Goal: Information Seeking & Learning: Learn about a topic

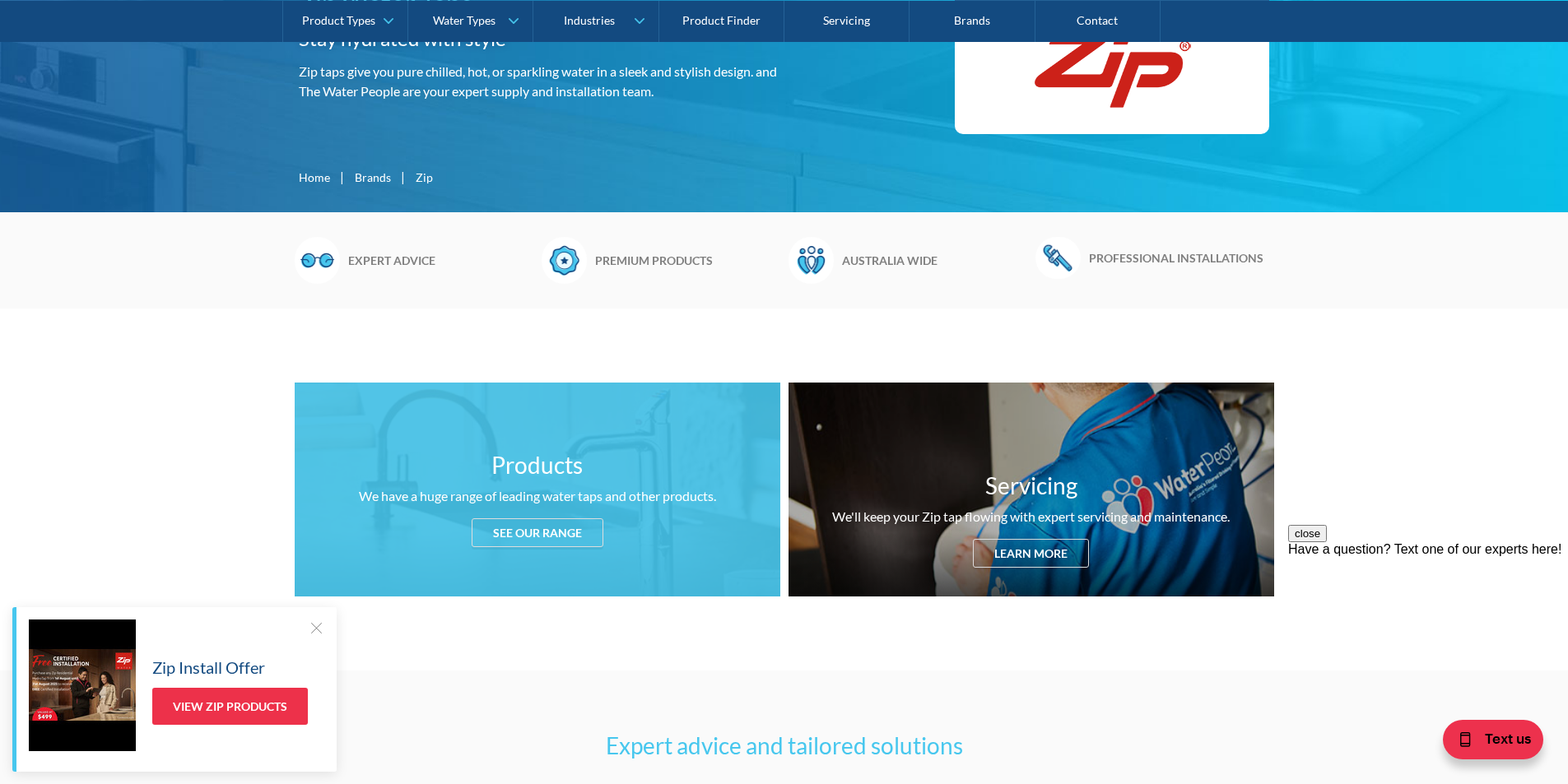
click at [524, 526] on div "See our range" at bounding box center [538, 532] width 132 height 29
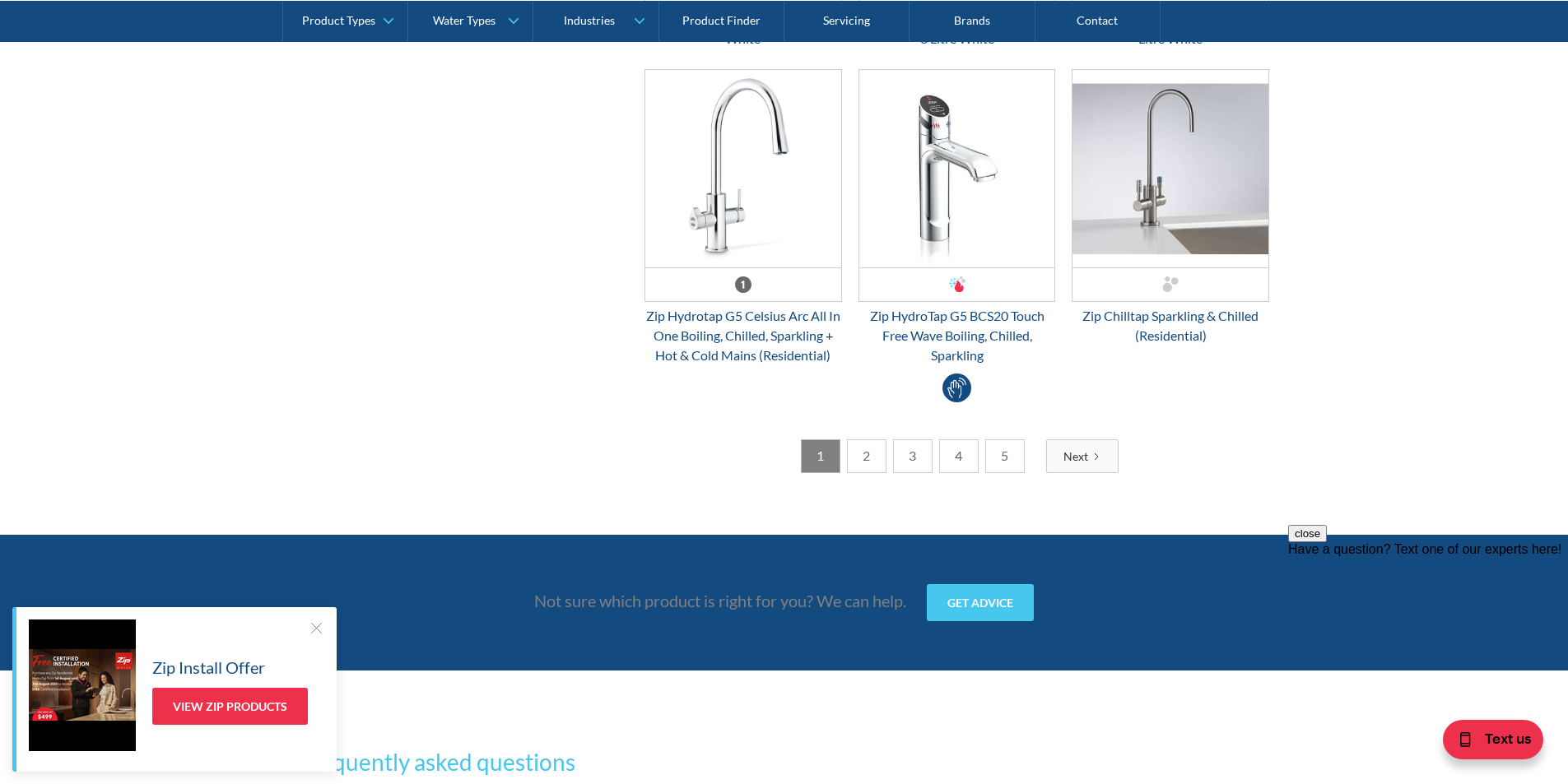
scroll to position [4481, 0]
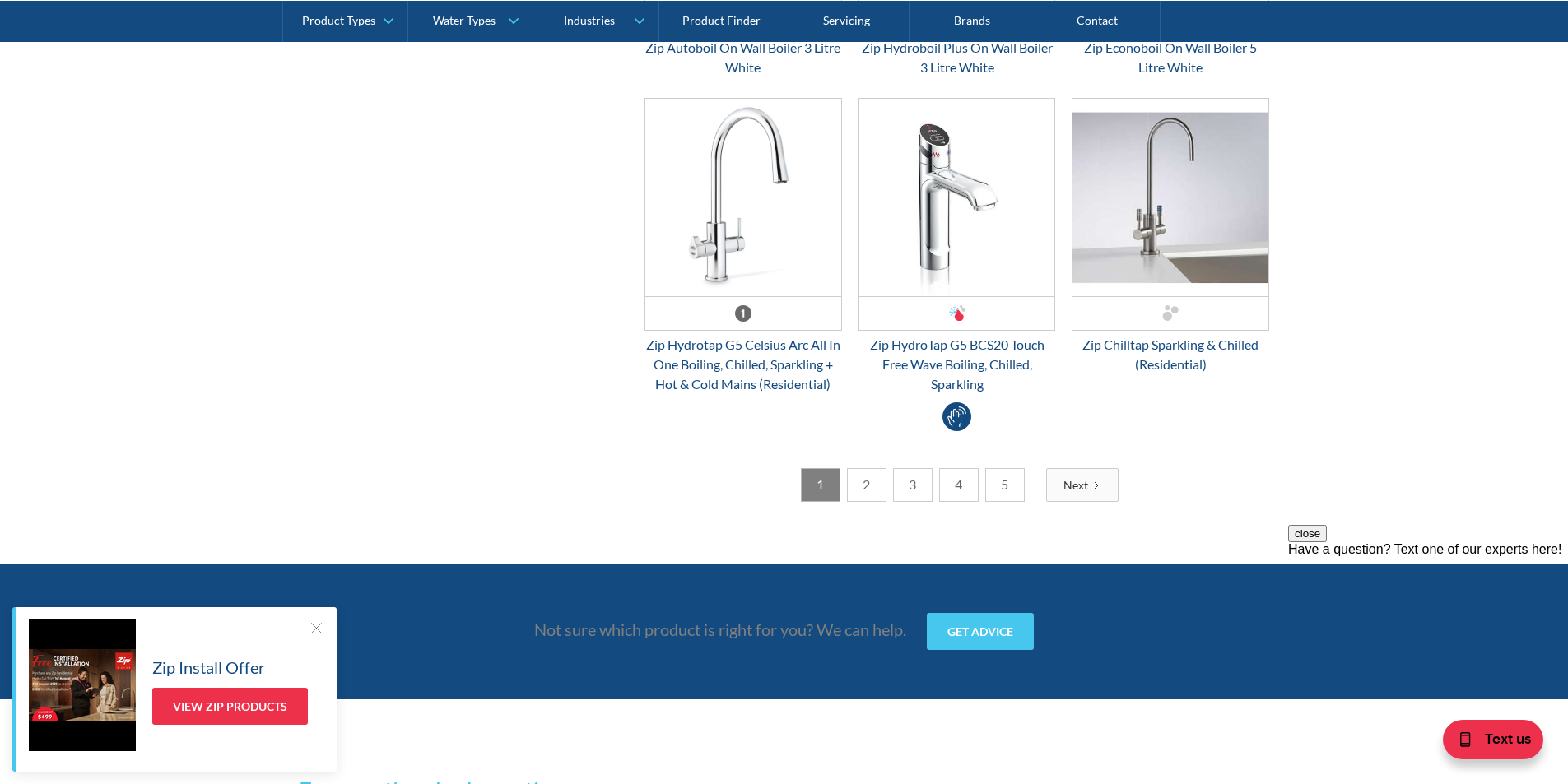
click at [859, 491] on link "2" at bounding box center [866, 485] width 39 height 33
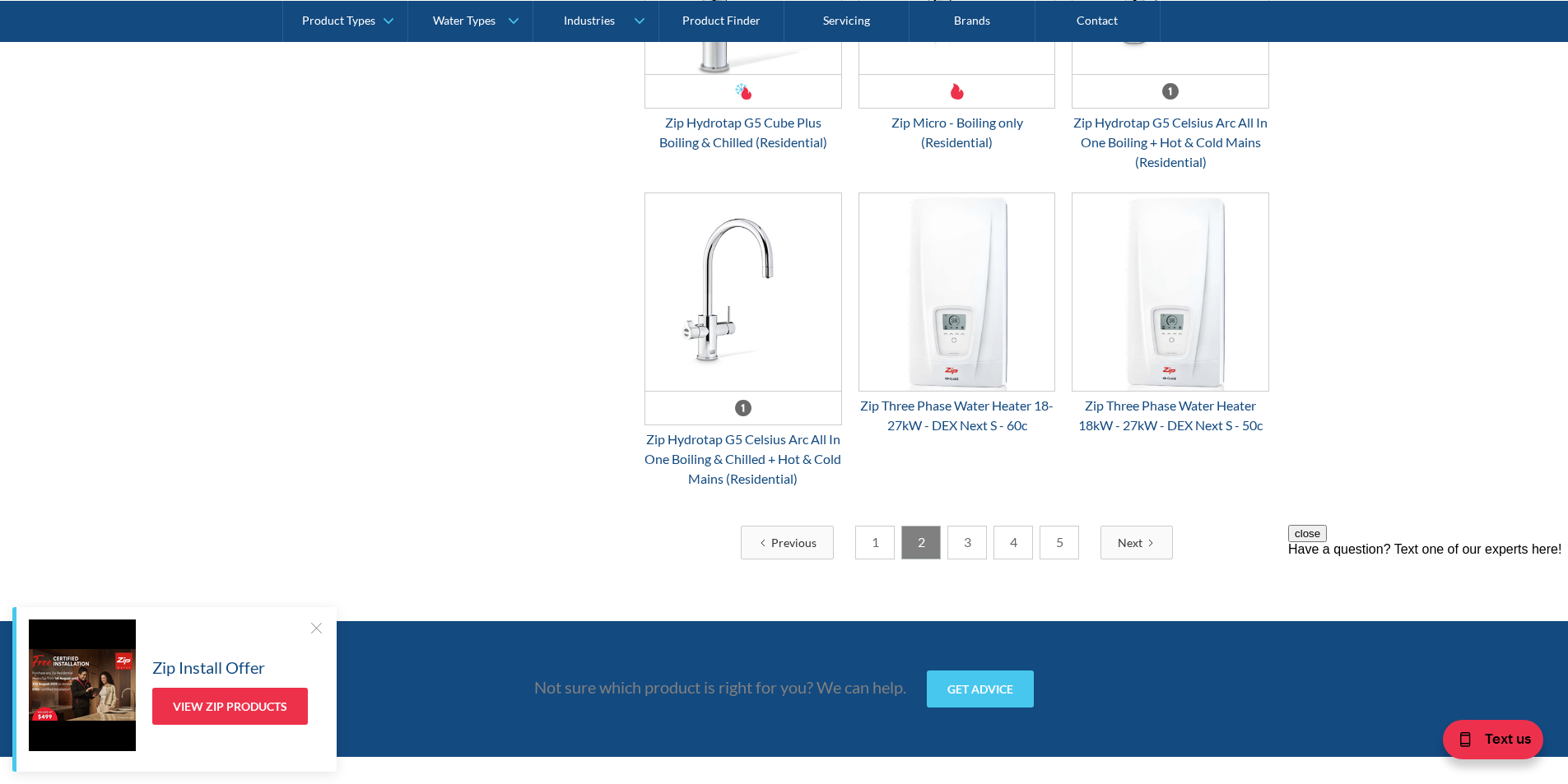
scroll to position [4317, 0]
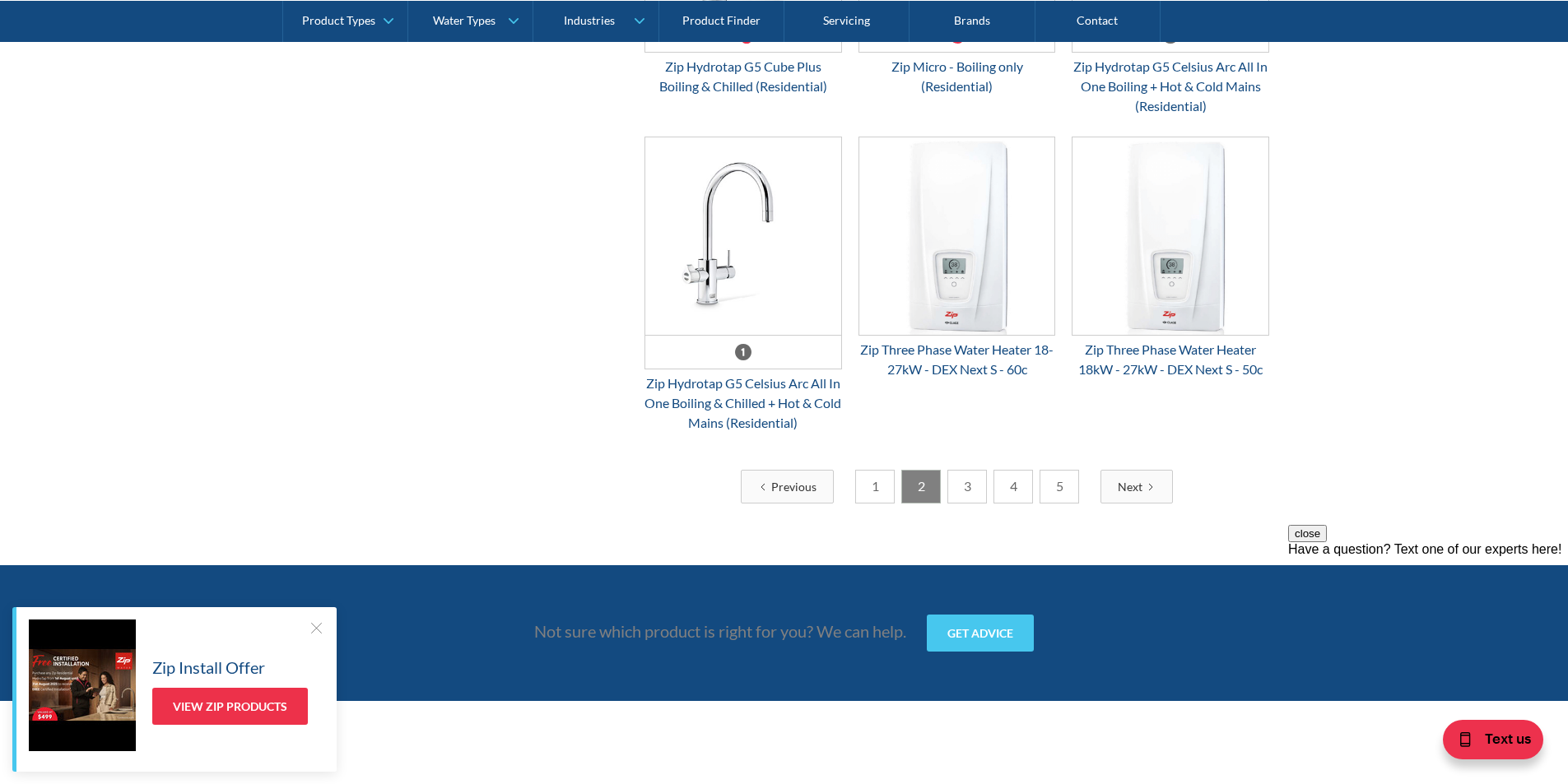
click at [973, 503] on link "3" at bounding box center [966, 487] width 39 height 33
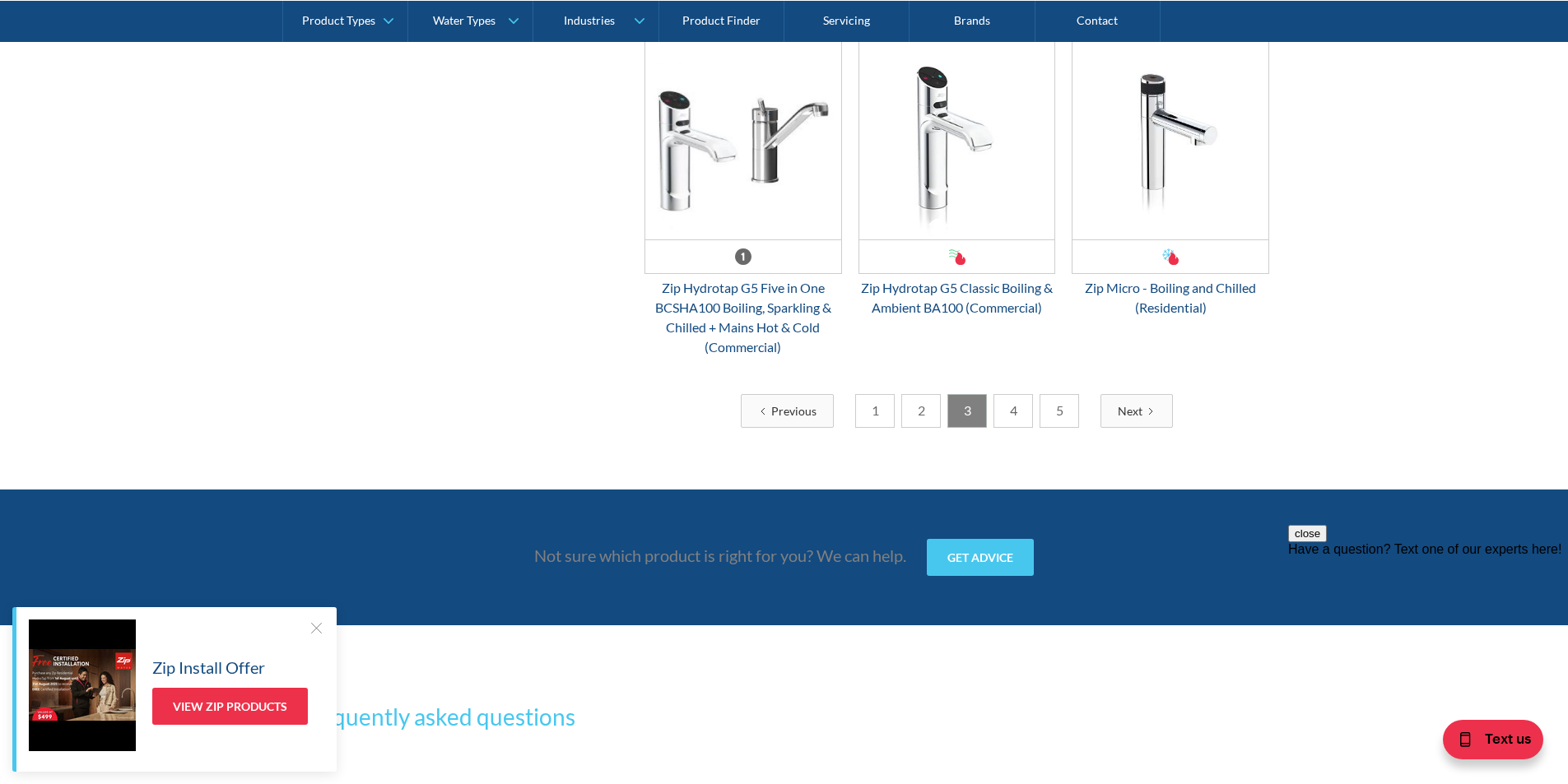
click at [1021, 423] on link "4" at bounding box center [1013, 411] width 39 height 33
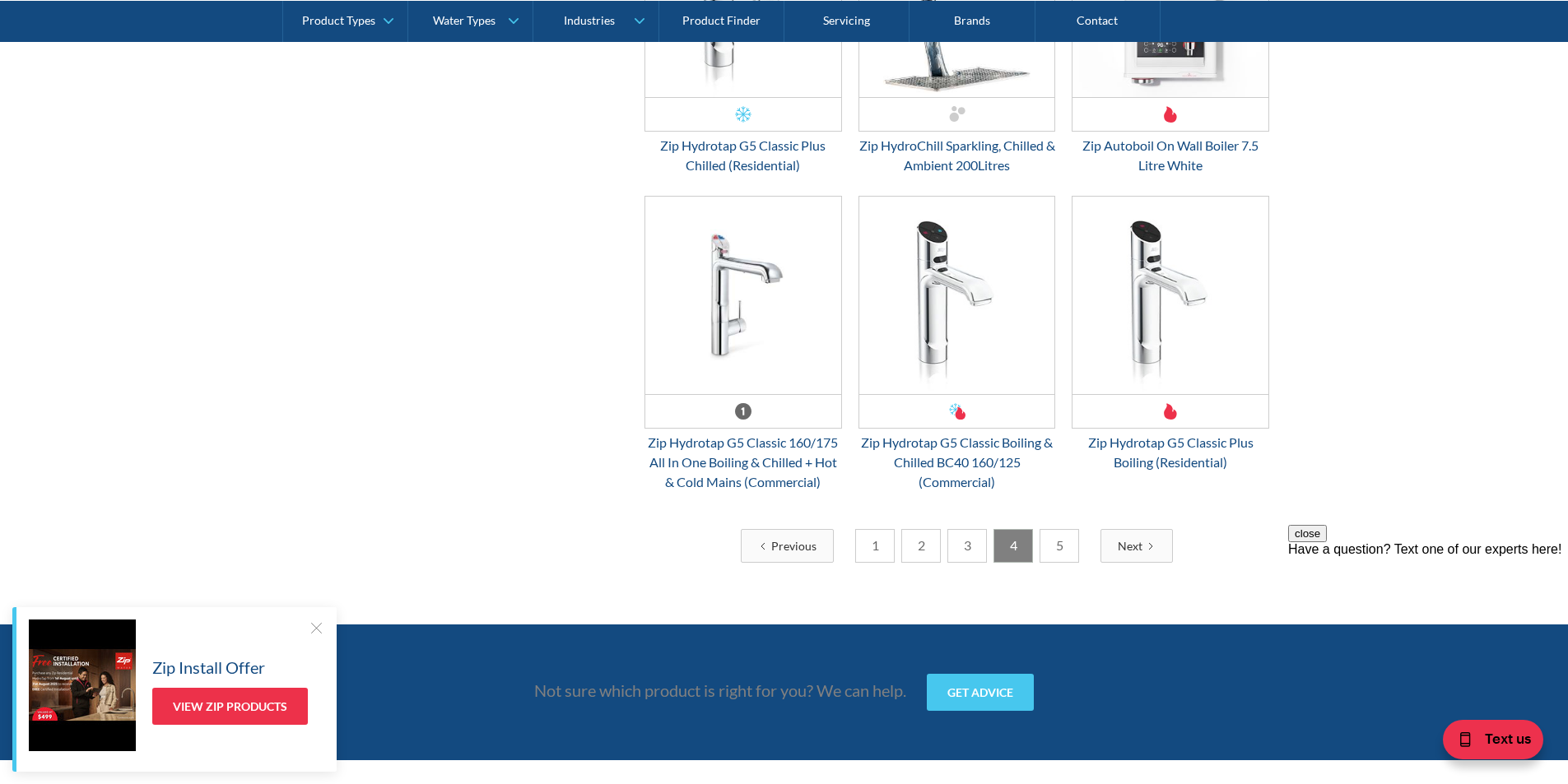
click at [1059, 547] on link "5" at bounding box center [1059, 546] width 39 height 33
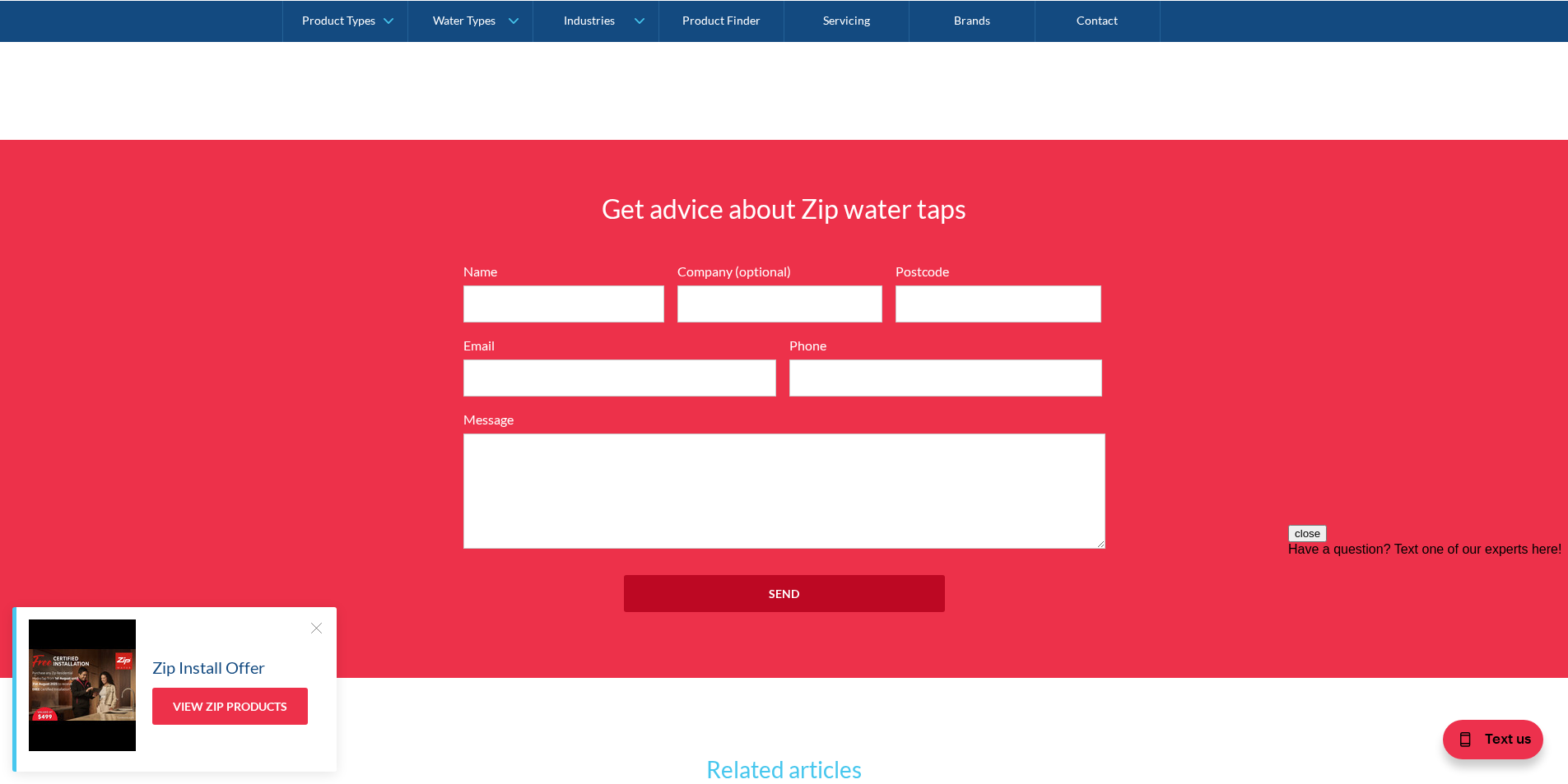
click at [321, 627] on div at bounding box center [316, 627] width 17 height 17
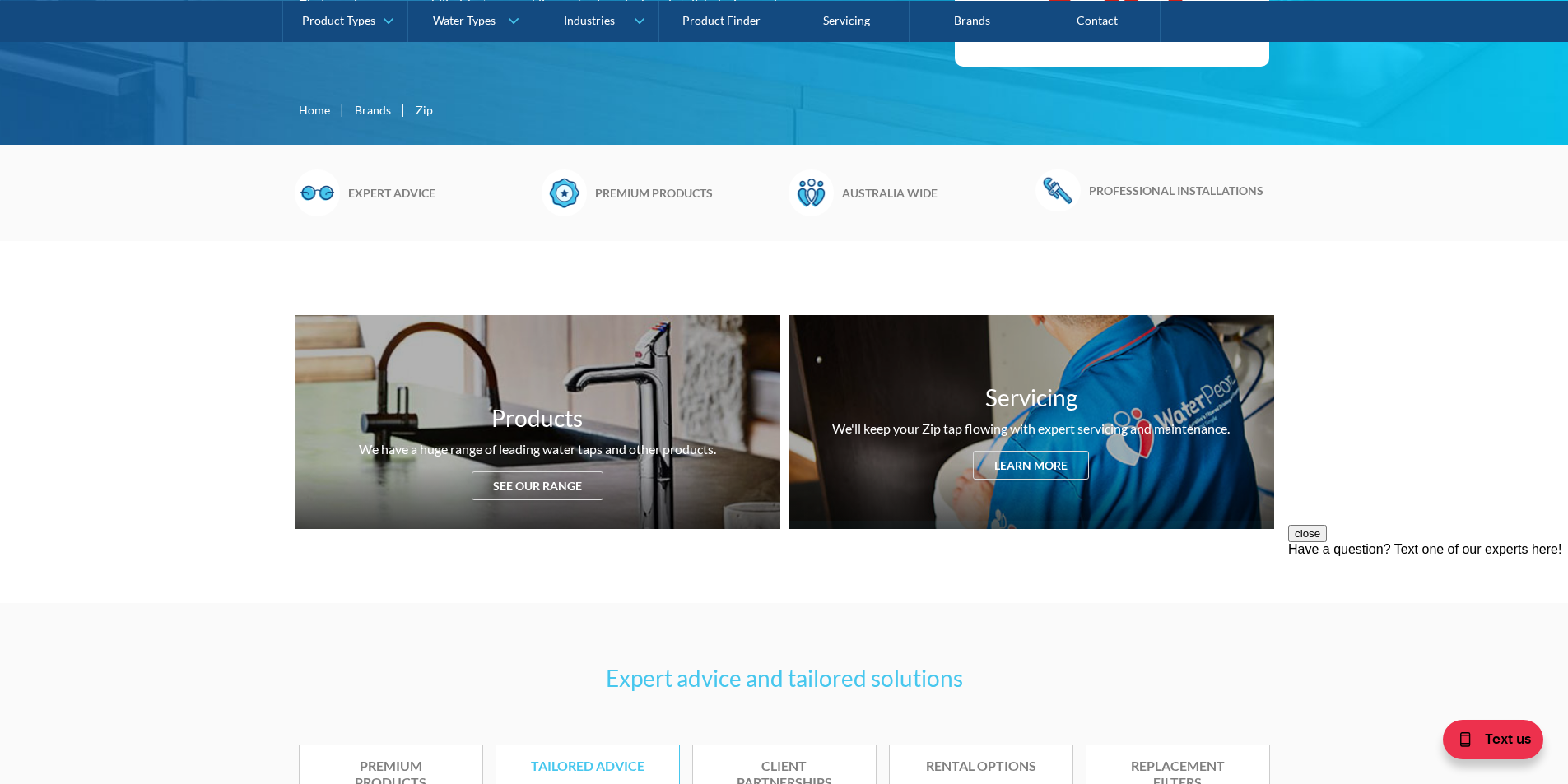
scroll to position [658, 0]
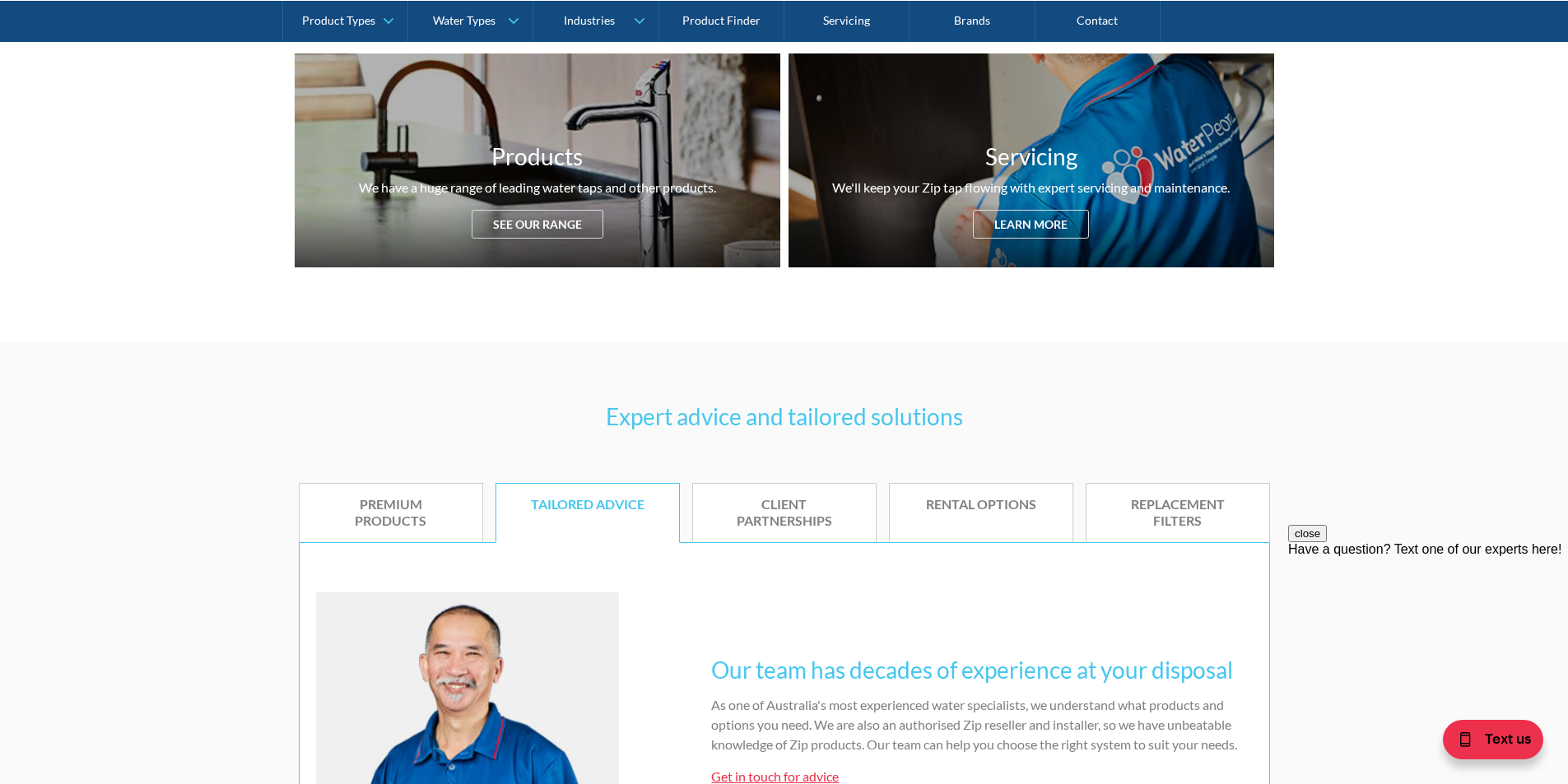
click at [410, 512] on div "Premium products" at bounding box center [391, 512] width 133 height 34
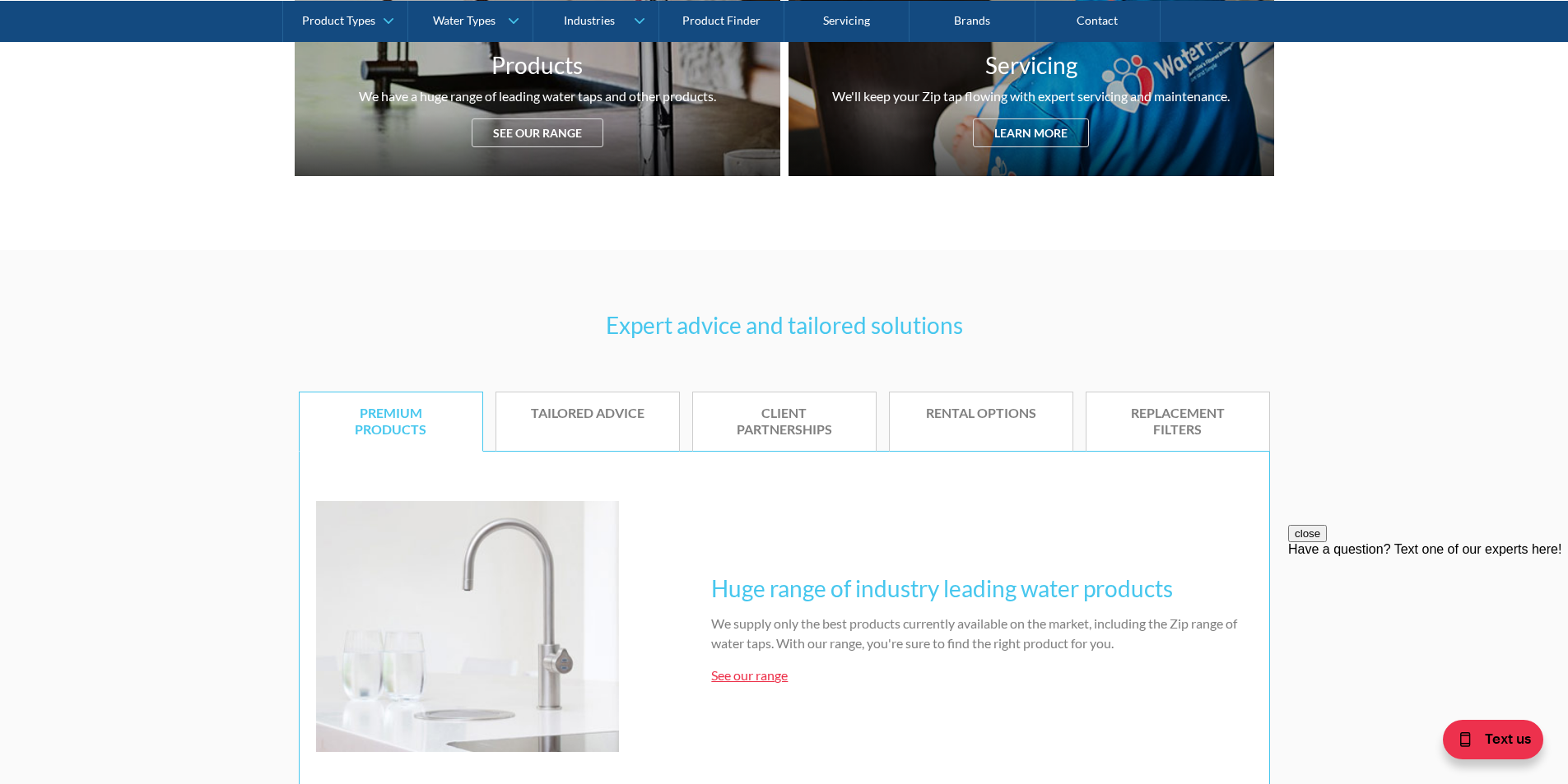
scroll to position [905, 0]
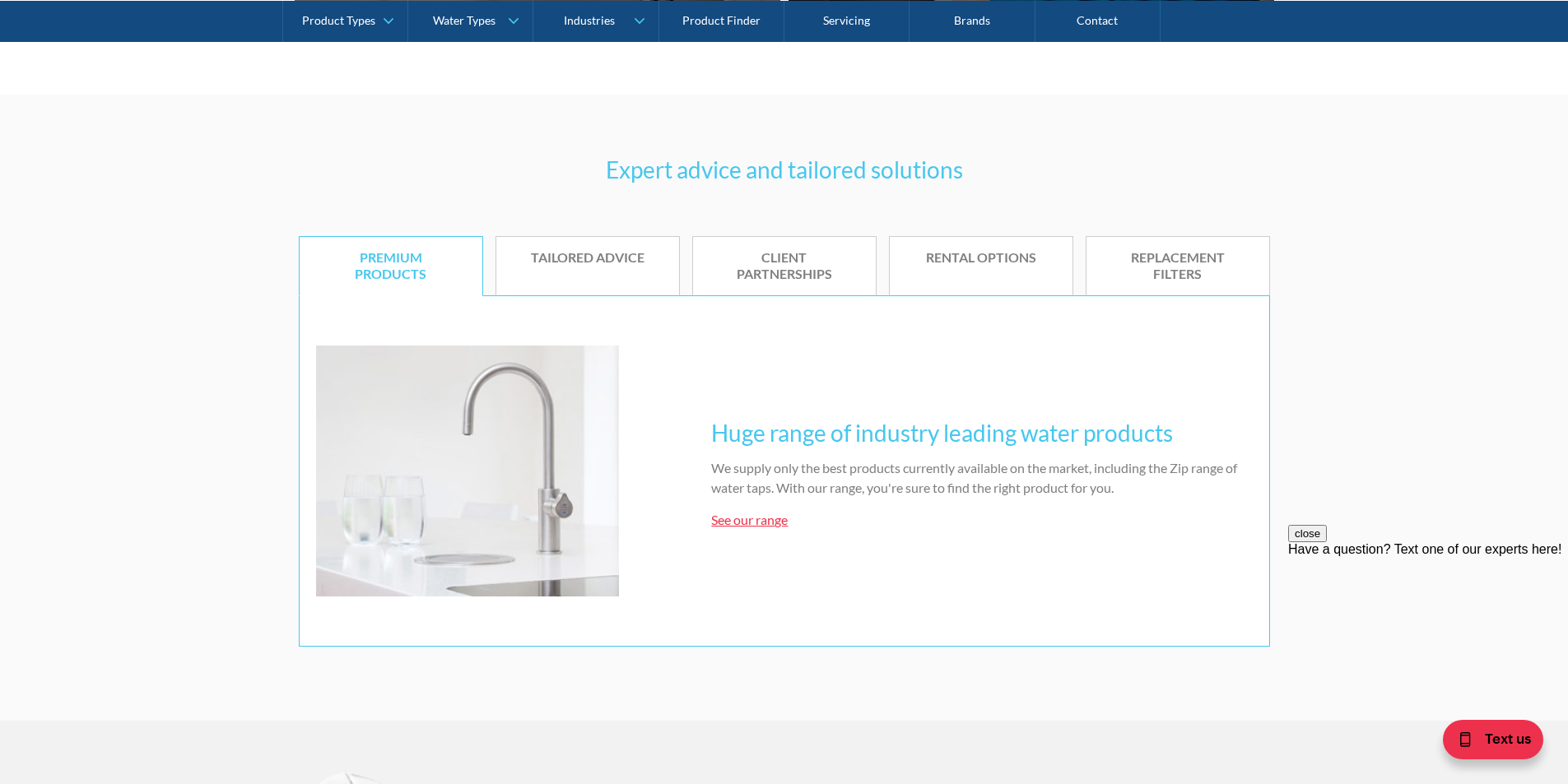
click at [773, 522] on link "See our range" at bounding box center [749, 519] width 77 height 16
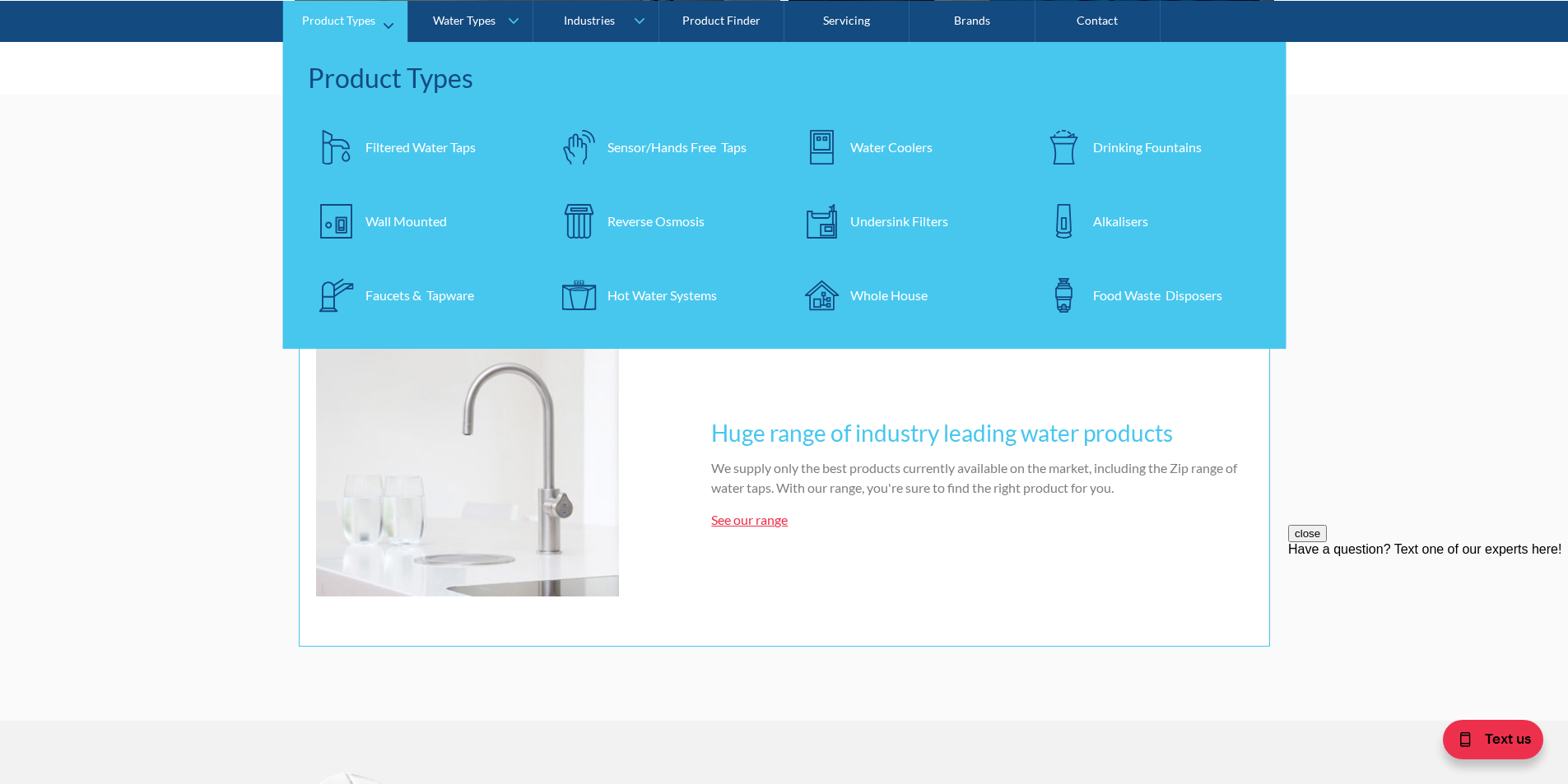
drag, startPoint x: 894, startPoint y: 218, endPoint x: 891, endPoint y: 227, distance: 9.5
click at [894, 220] on div "Undersink Filters" at bounding box center [899, 221] width 98 height 20
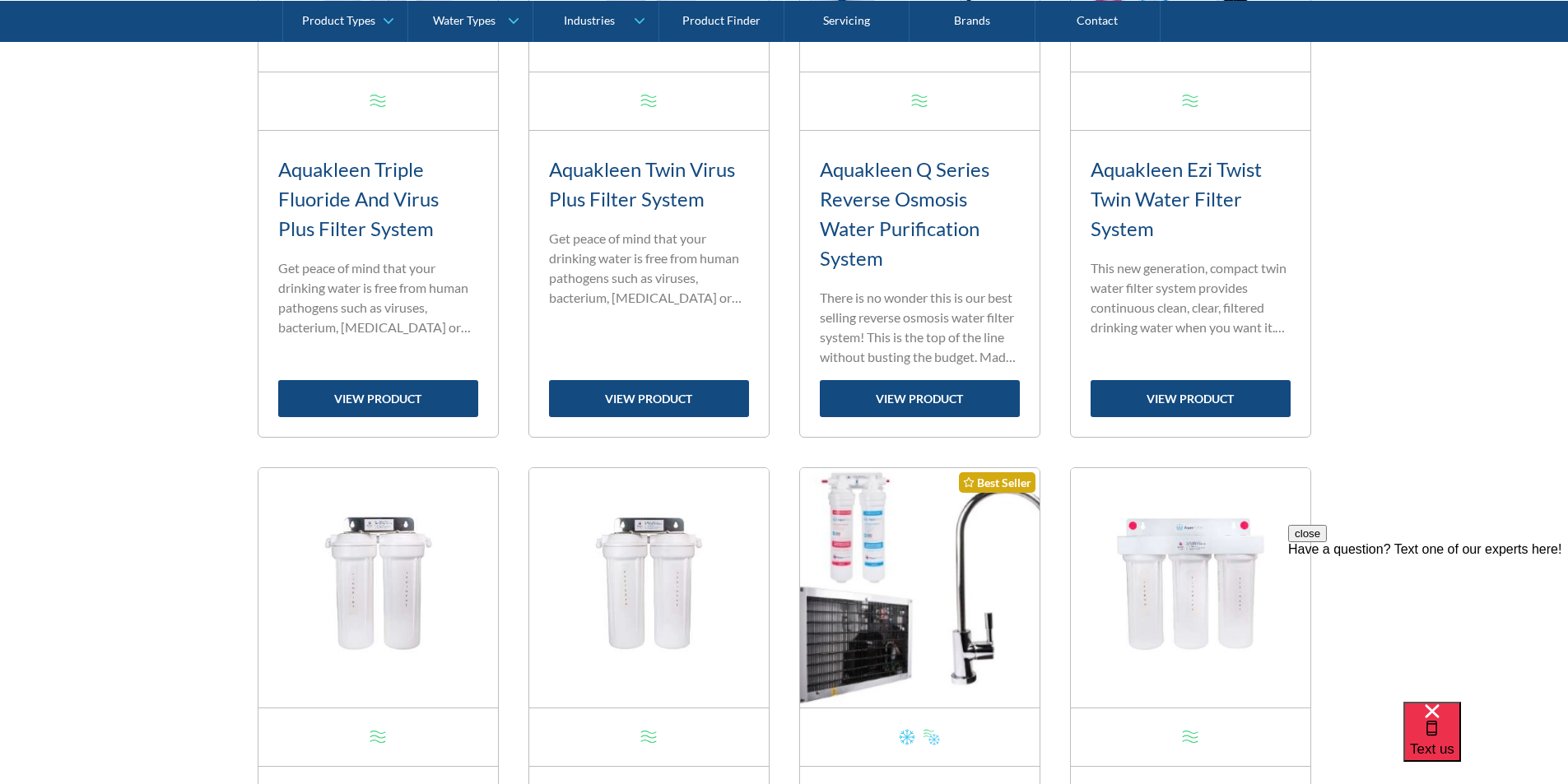
scroll to position [658, 0]
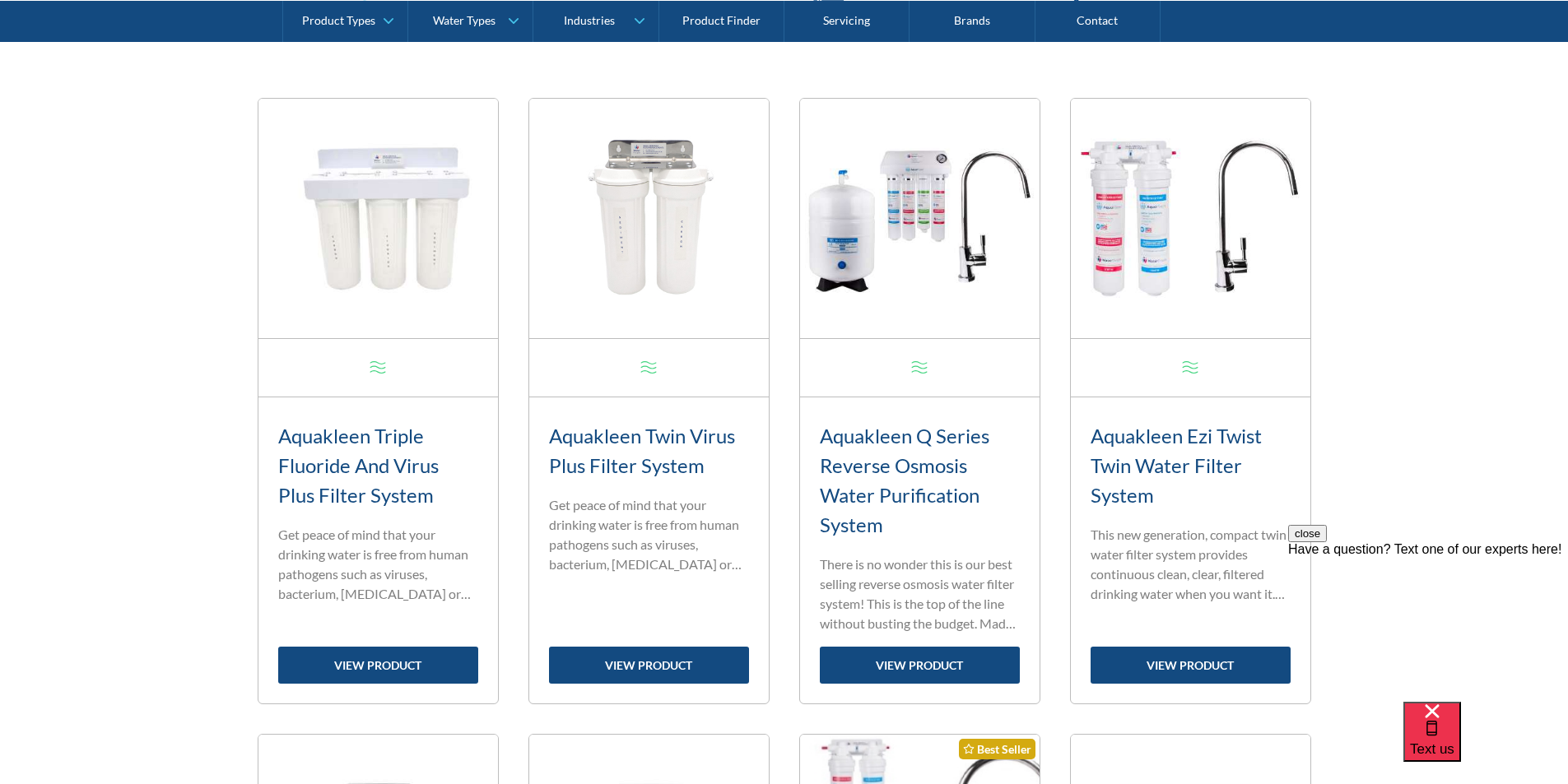
click at [498, 274] on img at bounding box center [378, 217] width 239 height 239
click at [1186, 664] on link "view product" at bounding box center [1190, 665] width 200 height 37
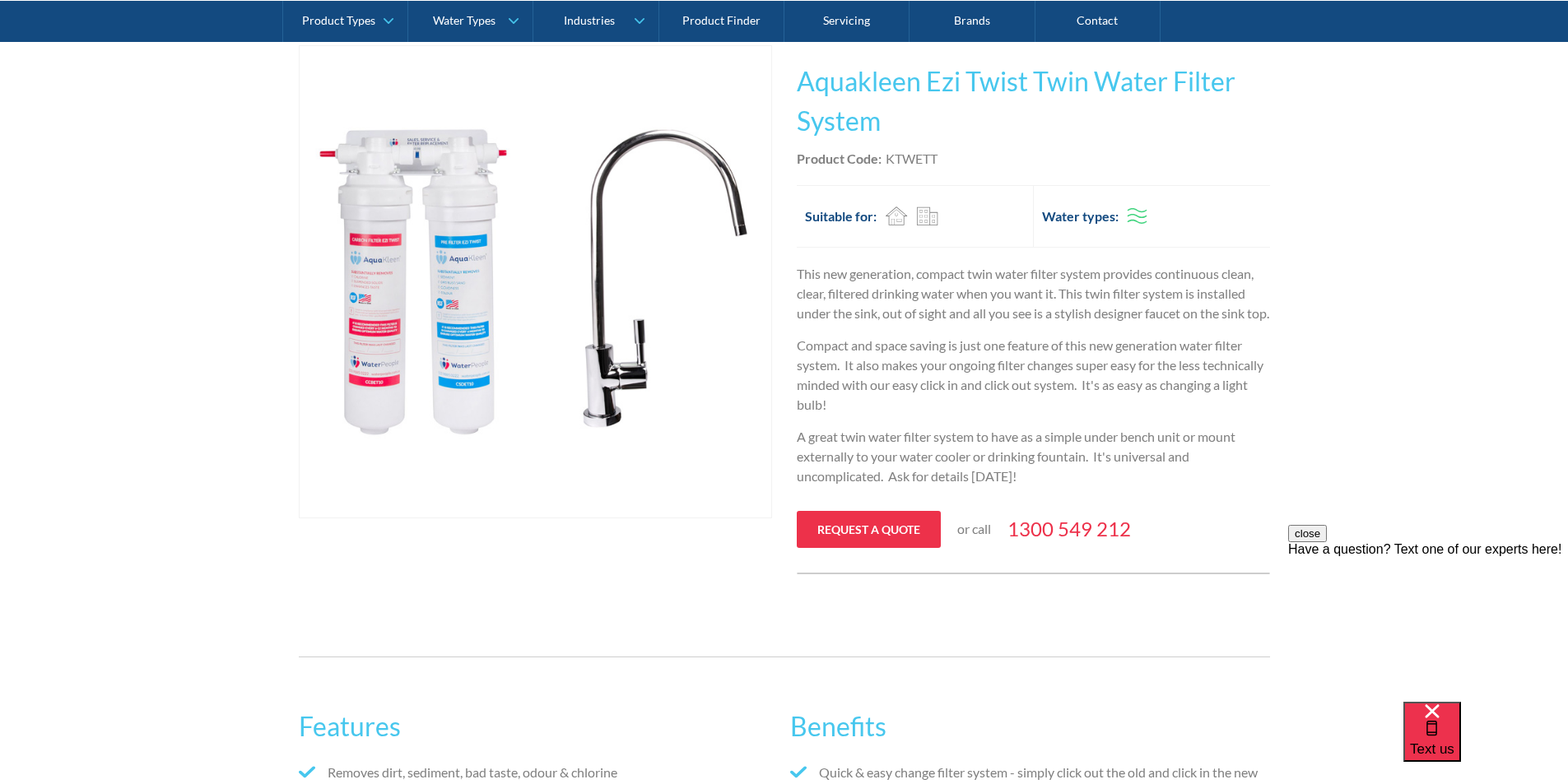
scroll to position [329, 0]
click at [1074, 18] on link "Contact" at bounding box center [1098, 20] width 125 height 41
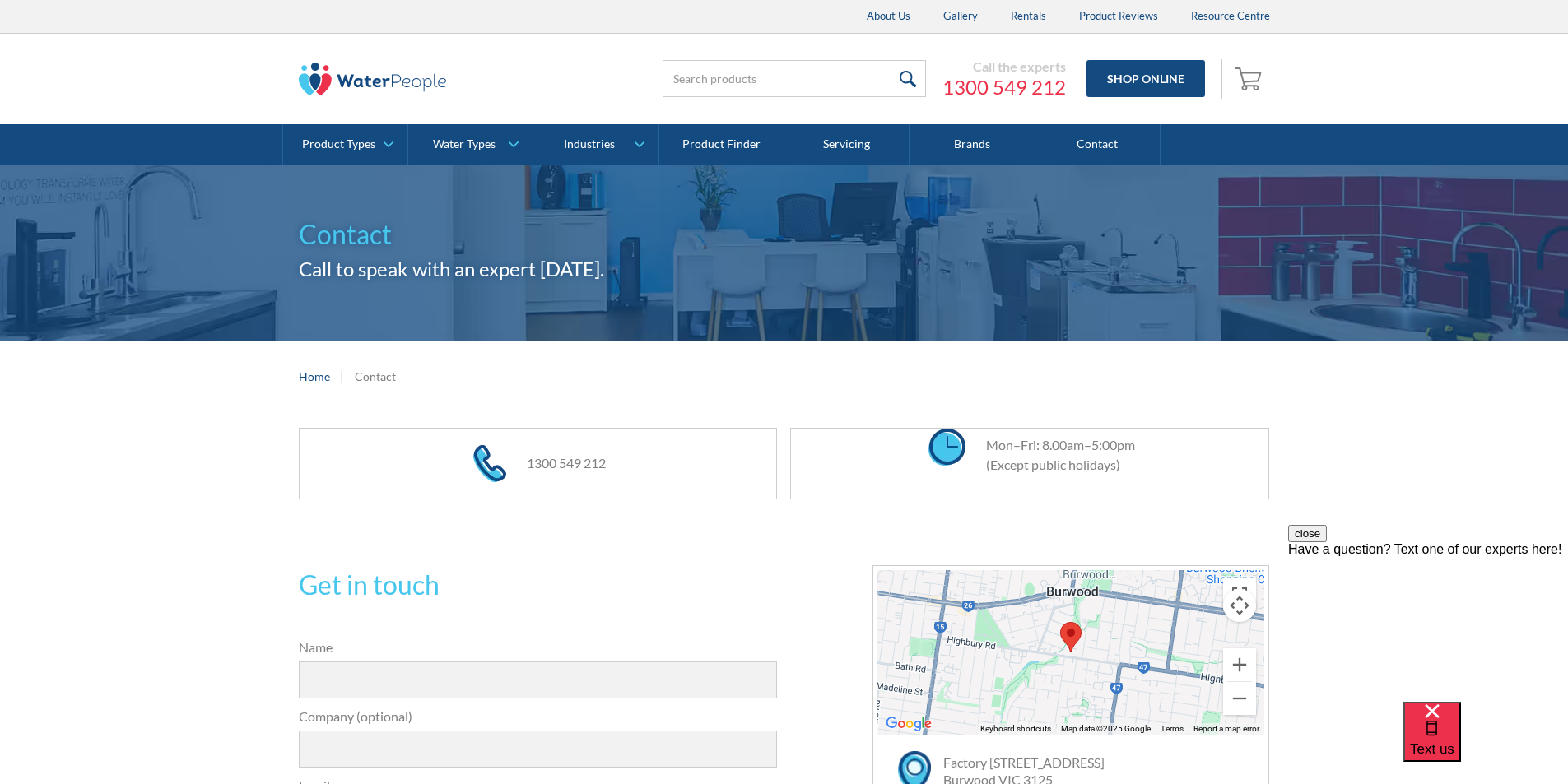
scroll to position [247, 0]
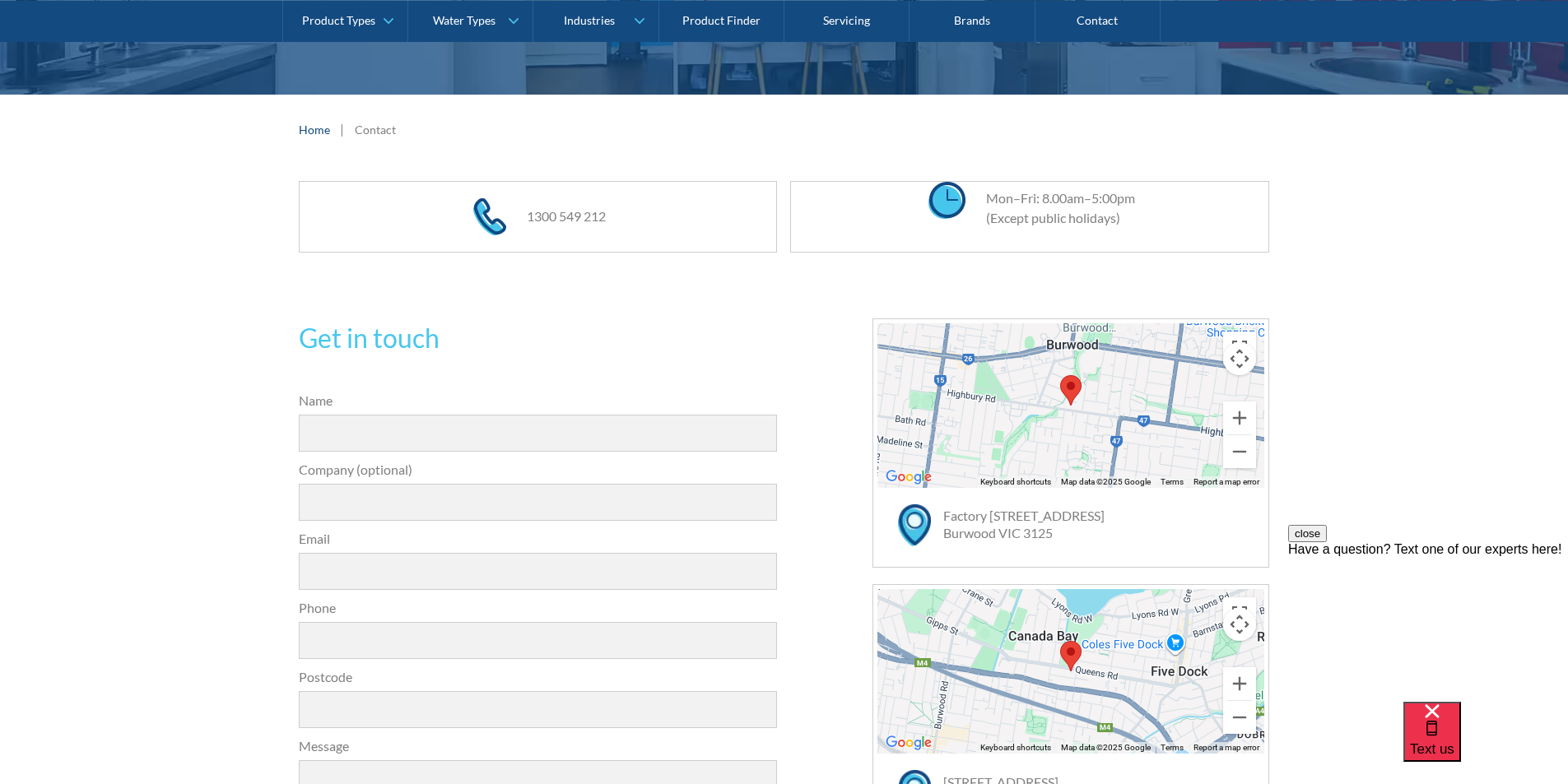
click at [1060, 375] on area "Map pin" at bounding box center [1060, 375] width 0 height 0
